Goal: Task Accomplishment & Management: Manage account settings

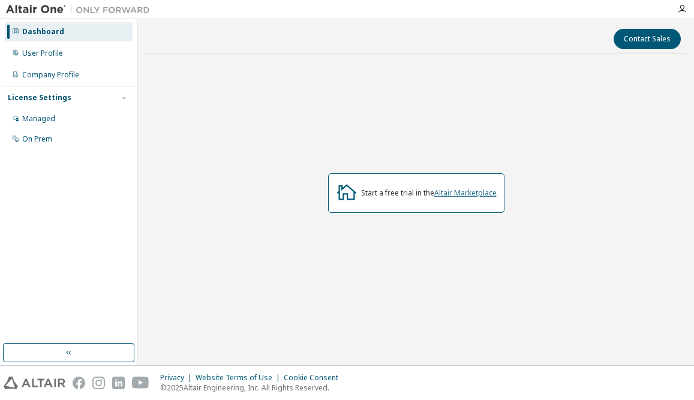
click at [478, 194] on link "Altair Marketplace" at bounding box center [466, 193] width 62 height 10
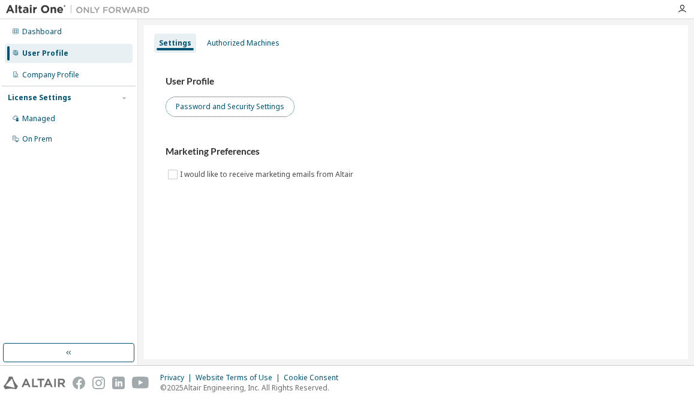
click at [280, 112] on button "Password and Security Settings" at bounding box center [230, 107] width 129 height 20
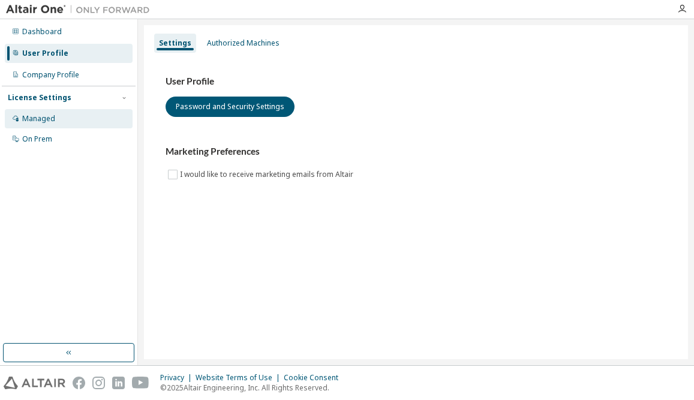
click at [92, 119] on div "Managed" at bounding box center [69, 118] width 128 height 19
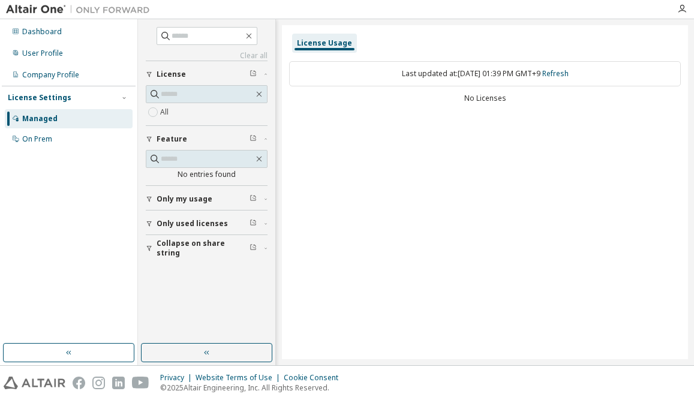
drag, startPoint x: 92, startPoint y: 119, endPoint x: 448, endPoint y: 38, distance: 364.3
click at [448, 38] on div "License Usage" at bounding box center [485, 43] width 392 height 22
click at [187, 94] on input "text" at bounding box center [207, 94] width 93 height 12
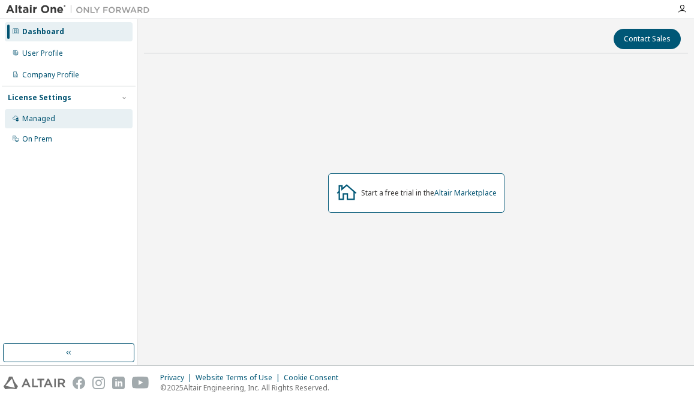
click at [74, 119] on div "Managed" at bounding box center [69, 118] width 128 height 19
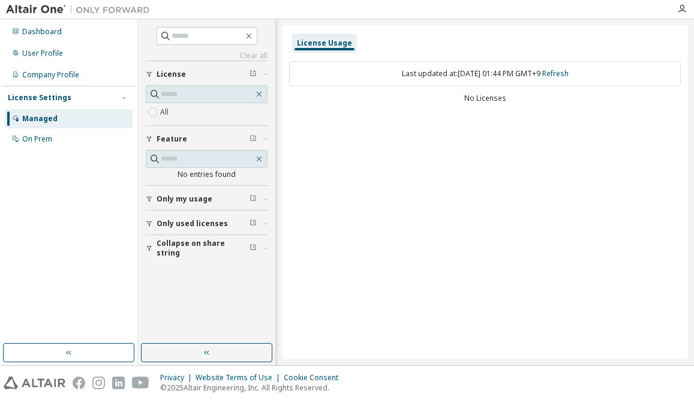
click at [204, 202] on span "Only my usage" at bounding box center [185, 199] width 56 height 10
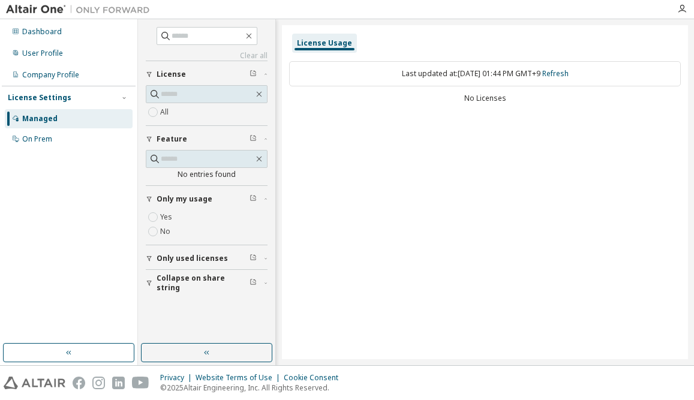
click at [208, 256] on span "Only used licenses" at bounding box center [192, 259] width 71 height 10
click at [216, 315] on span "Collapse on share string" at bounding box center [203, 317] width 93 height 19
click at [178, 345] on button "button" at bounding box center [206, 352] width 131 height 19
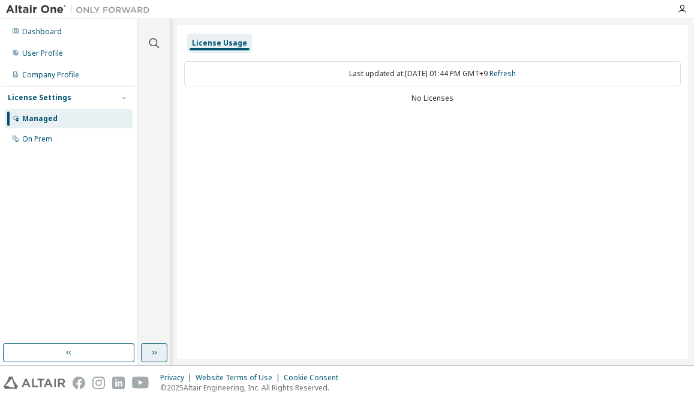
click at [157, 352] on icon "button" at bounding box center [154, 353] width 10 height 10
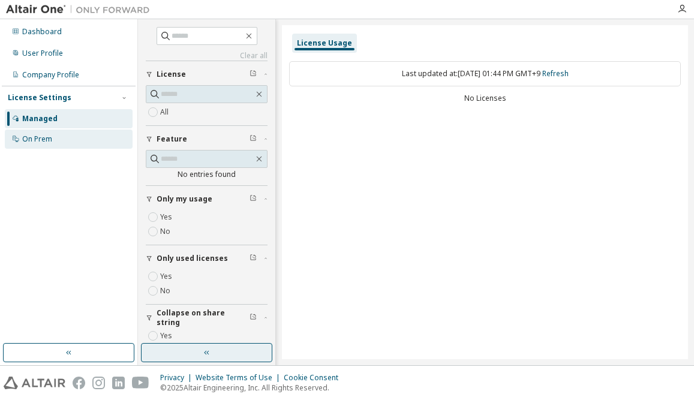
click at [65, 136] on div "On Prem" at bounding box center [69, 139] width 128 height 19
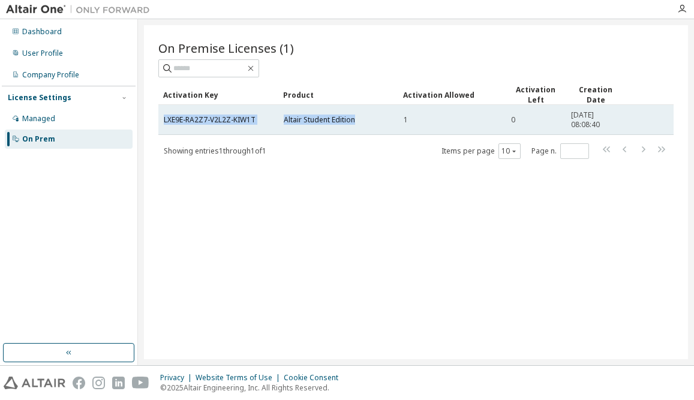
drag, startPoint x: 161, startPoint y: 124, endPoint x: 357, endPoint y: 117, distance: 195.2
click at [357, 117] on tr "LXE9E-RA2Z7-V2L2Z-KIW1T Altair Student Edition 1 0 [DATE] 08:08:40" at bounding box center [416, 120] width 516 height 30
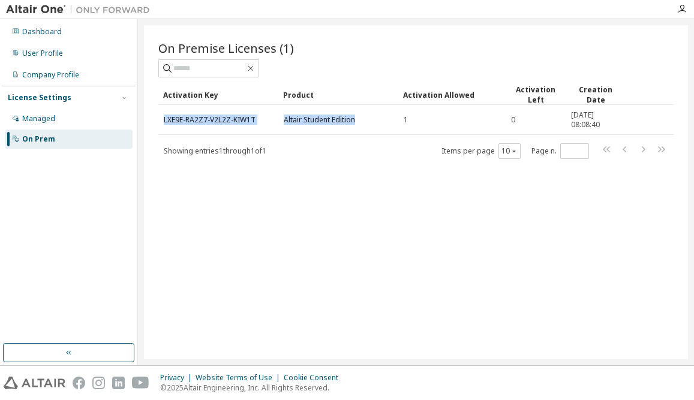
copy tr "LXE9E-RA2Z7-V2L2Z-KIW1T Altair Student Edition"
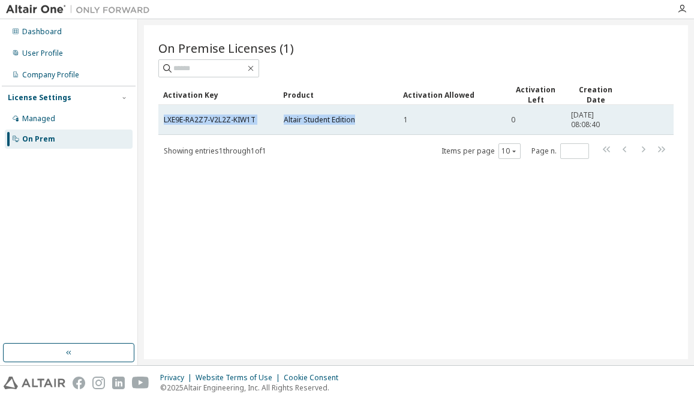
click at [307, 122] on span "Altair Student Edition" at bounding box center [319, 120] width 71 height 10
click at [232, 125] on td "LXE9E-RA2Z7-V2L2Z-KIW1T" at bounding box center [218, 120] width 120 height 30
click at [233, 122] on link "LXE9E-RA2Z7-V2L2Z-KIW1T" at bounding box center [210, 120] width 92 height 10
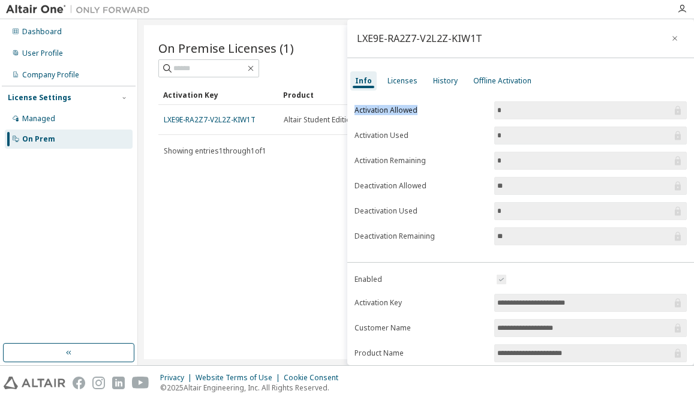
drag, startPoint x: 355, startPoint y: 111, endPoint x: 576, endPoint y: 108, distance: 220.9
click at [576, 108] on form "Activation Allowed * Activation Used * Activation Remaining * Deactivation Allo…" at bounding box center [521, 173] width 333 height 144
click at [619, 113] on input "*" at bounding box center [585, 110] width 175 height 12
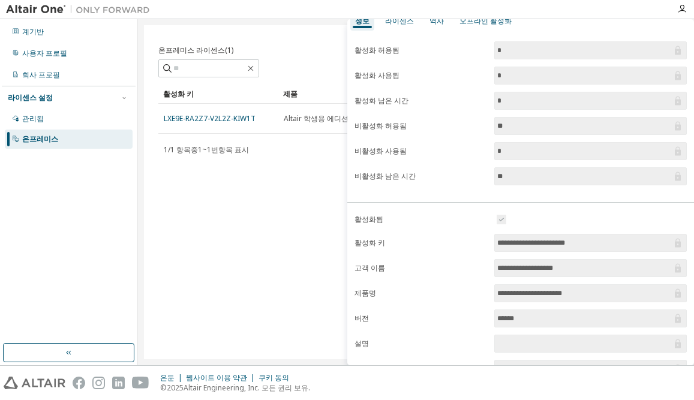
scroll to position [120, 0]
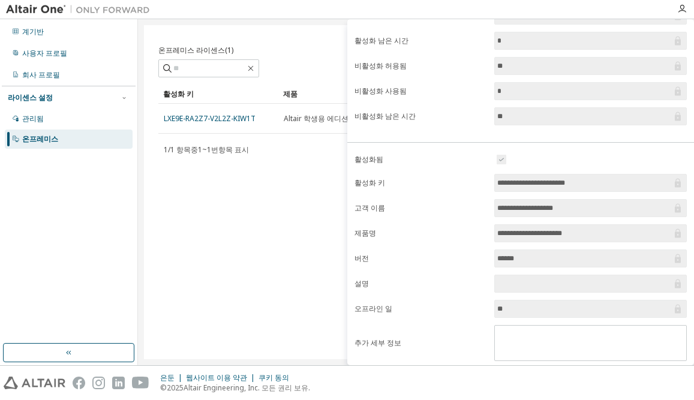
drag, startPoint x: 565, startPoint y: 212, endPoint x: 491, endPoint y: 213, distance: 73.8
click at [491, 213] on form "**********" at bounding box center [521, 256] width 333 height 209
click at [481, 214] on form "**********" at bounding box center [521, 256] width 333 height 209
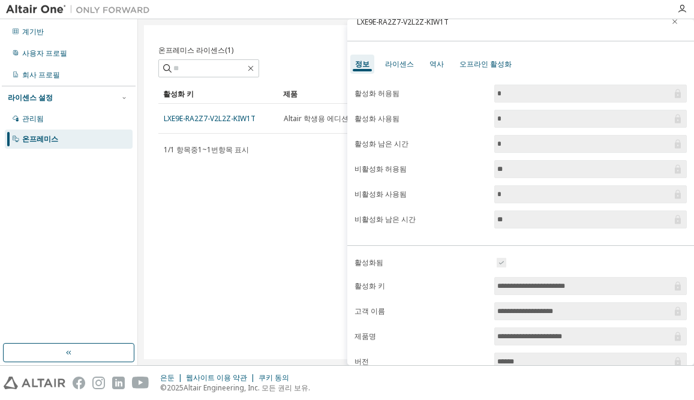
scroll to position [0, 0]
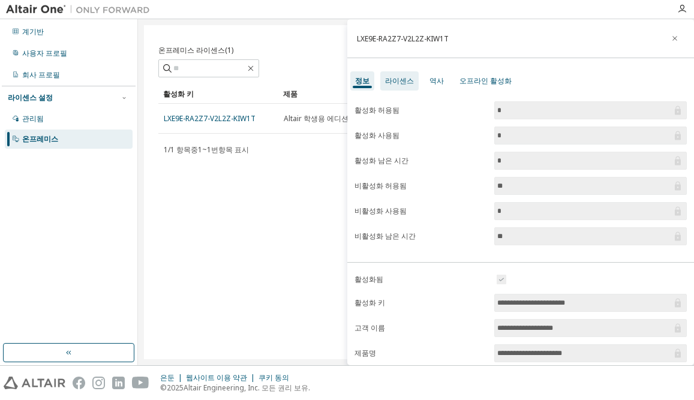
click at [408, 84] on font "라이센스" at bounding box center [399, 81] width 29 height 10
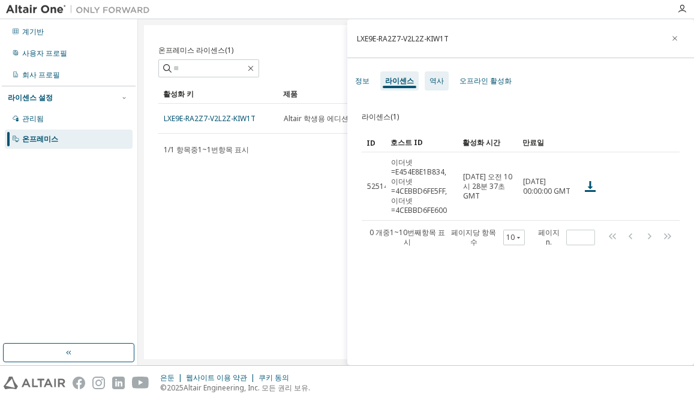
click at [443, 81] on div "역사" at bounding box center [437, 80] width 24 height 19
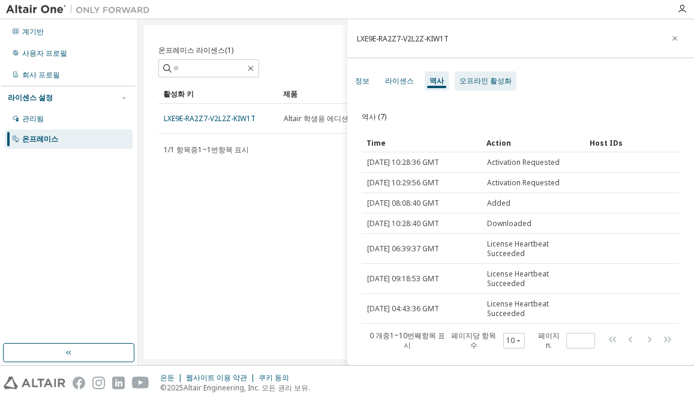
click at [478, 84] on font "오프라인 활성화" at bounding box center [486, 81] width 52 height 10
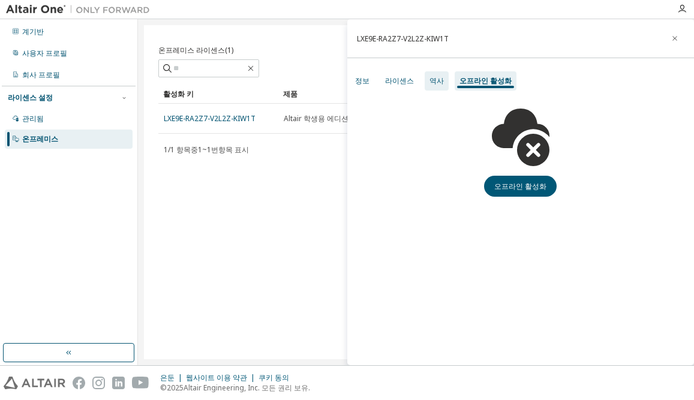
click at [436, 86] on div "역사" at bounding box center [437, 80] width 24 height 19
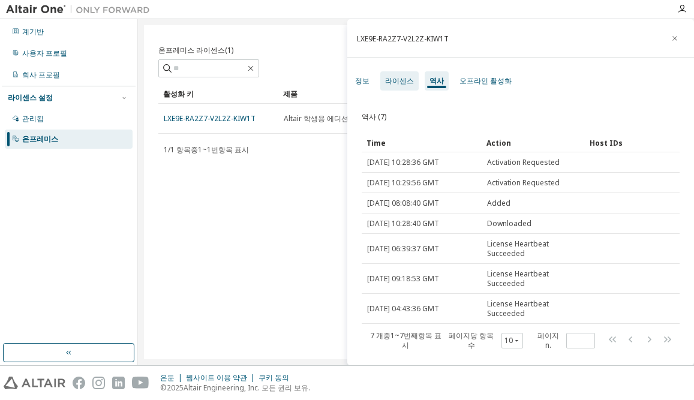
click at [406, 82] on font "라이센스" at bounding box center [399, 81] width 29 height 10
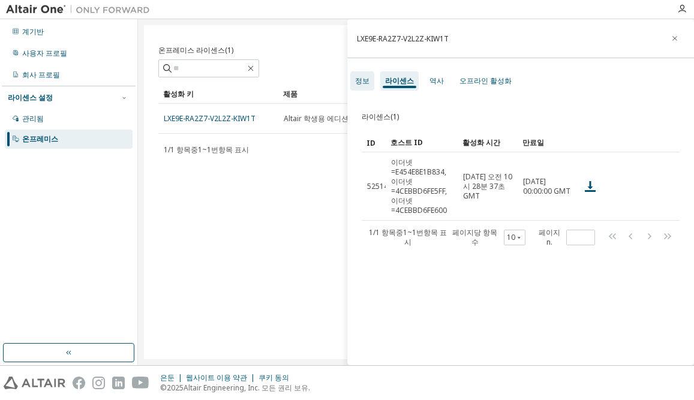
click at [373, 82] on div "정보" at bounding box center [363, 80] width 24 height 19
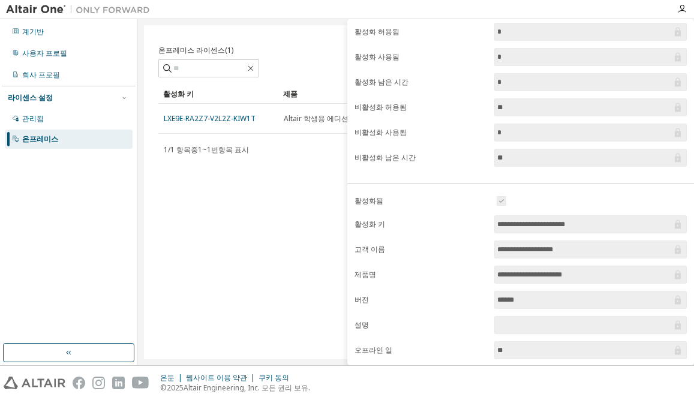
scroll to position [60, 0]
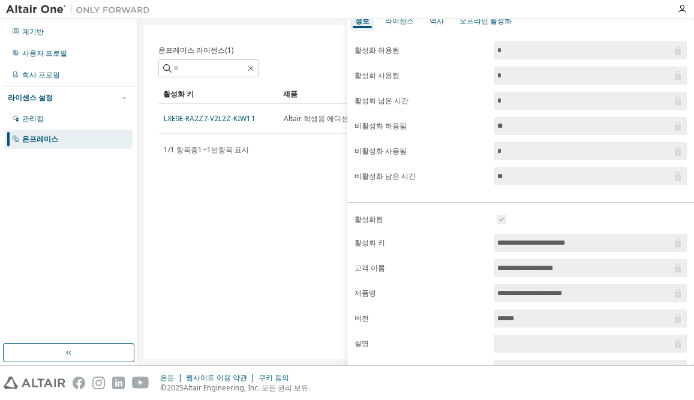
click at [501, 179] on input "**" at bounding box center [585, 176] width 175 height 12
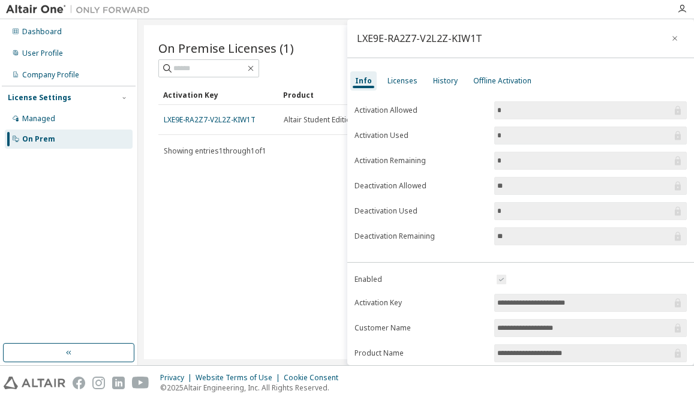
click at [423, 60] on div "**********" at bounding box center [522, 192] width 348 height 346
drag, startPoint x: 425, startPoint y: 184, endPoint x: 356, endPoint y: 187, distance: 69.1
click at [356, 187] on label "Deactivation Allowed" at bounding box center [421, 186] width 133 height 10
copy label "Deactivation Allowed"
